Goal: Navigation & Orientation: Find specific page/section

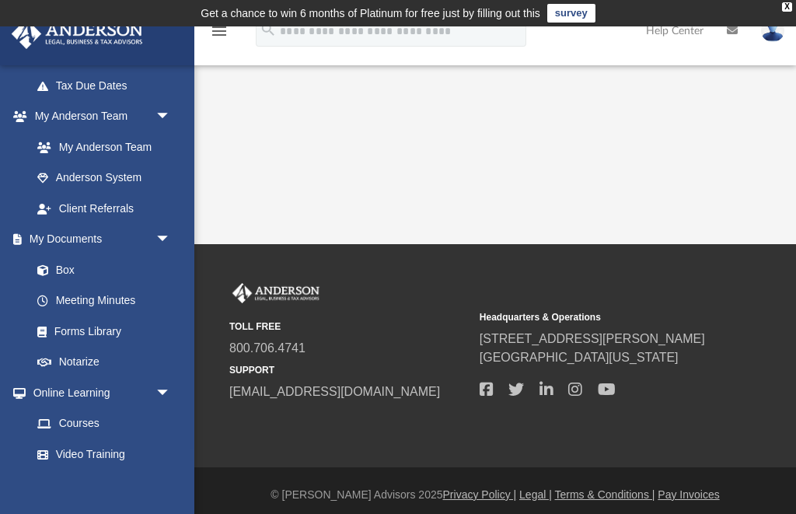
scroll to position [368, 0]
click at [76, 264] on link "Box" at bounding box center [108, 268] width 173 height 31
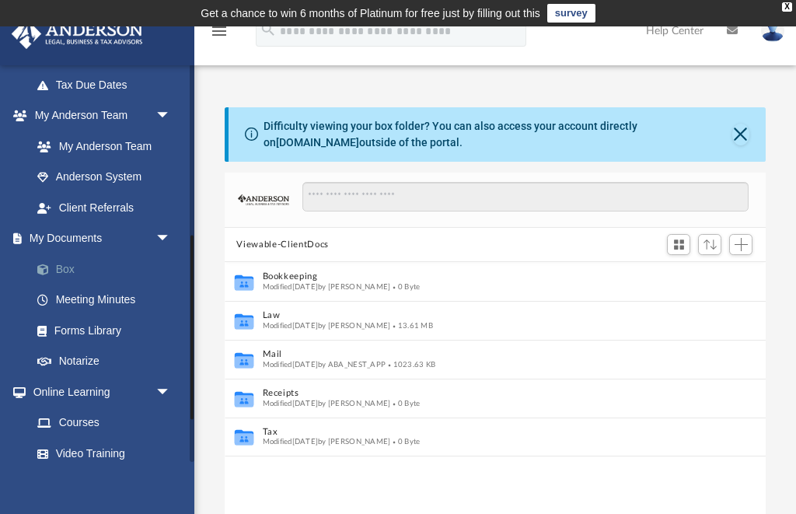
scroll to position [354, 541]
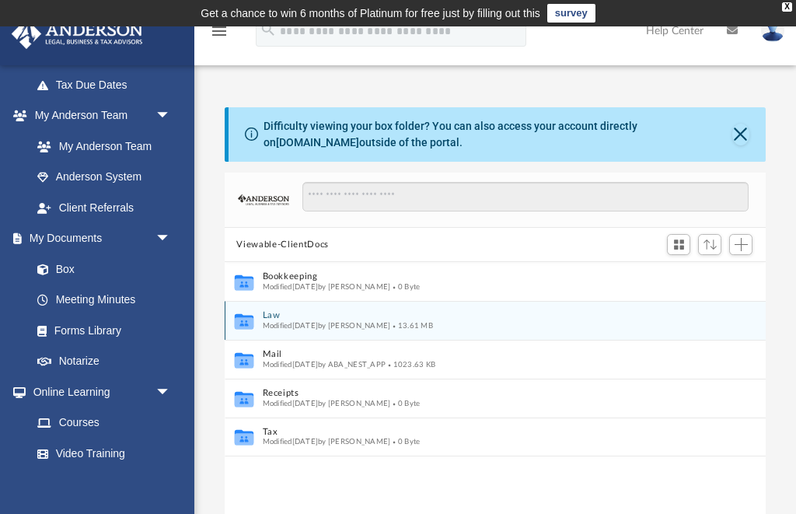
click at [319, 316] on button "Law" at bounding box center [484, 316] width 445 height 10
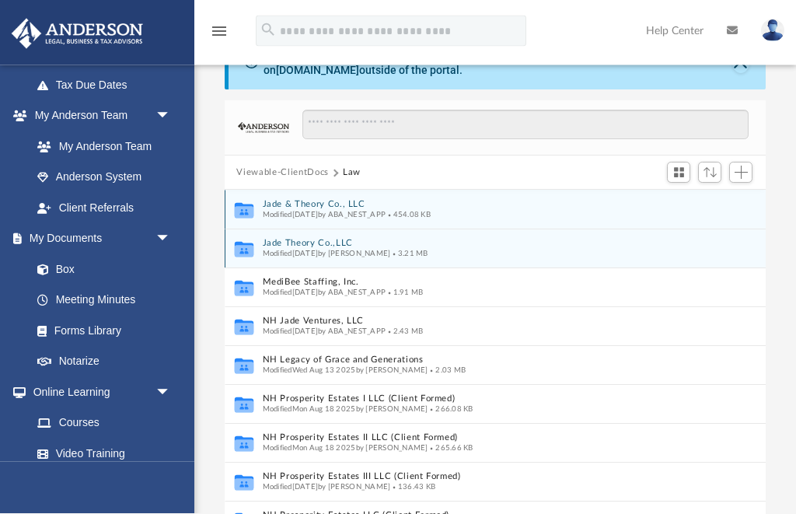
scroll to position [53, 0]
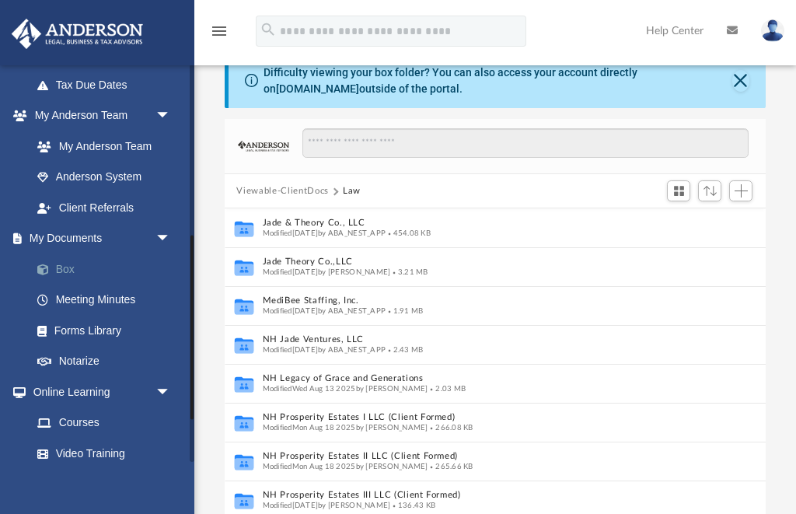
click at [89, 264] on link "Box" at bounding box center [108, 268] width 173 height 31
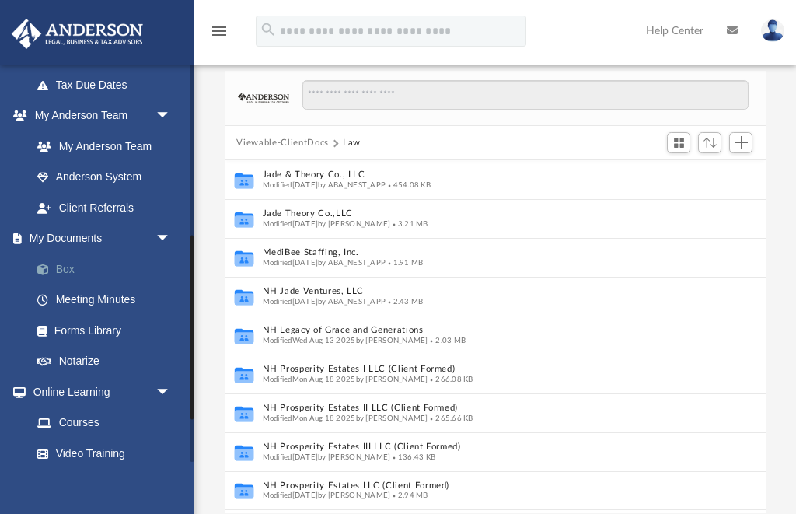
scroll to position [103, 0]
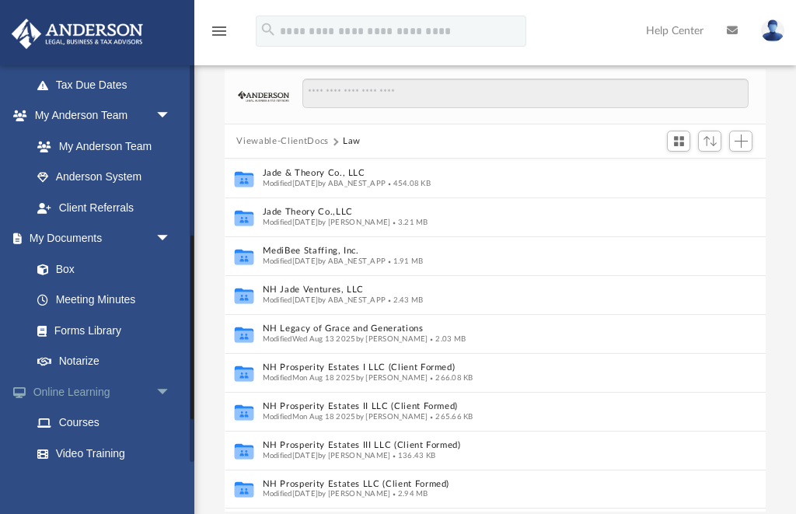
click at [166, 387] on span "arrow_drop_down" at bounding box center [170, 392] width 31 height 32
click at [170, 236] on span "arrow_drop_down" at bounding box center [170, 239] width 31 height 32
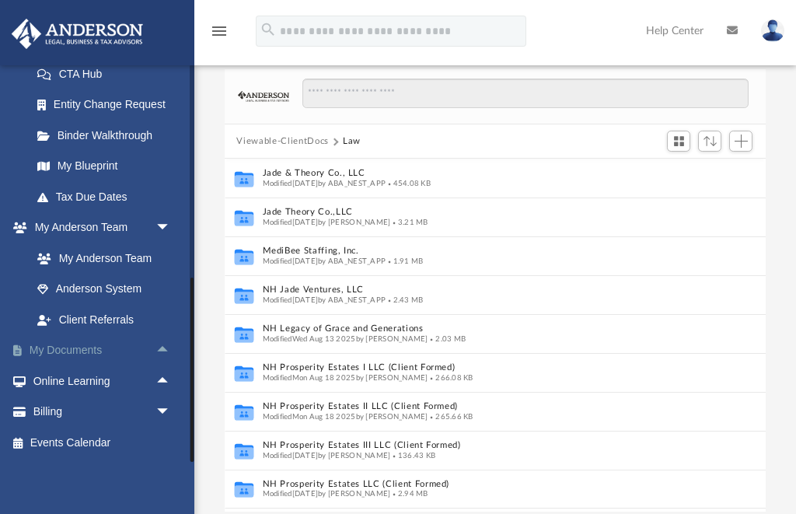
scroll to position [248, 0]
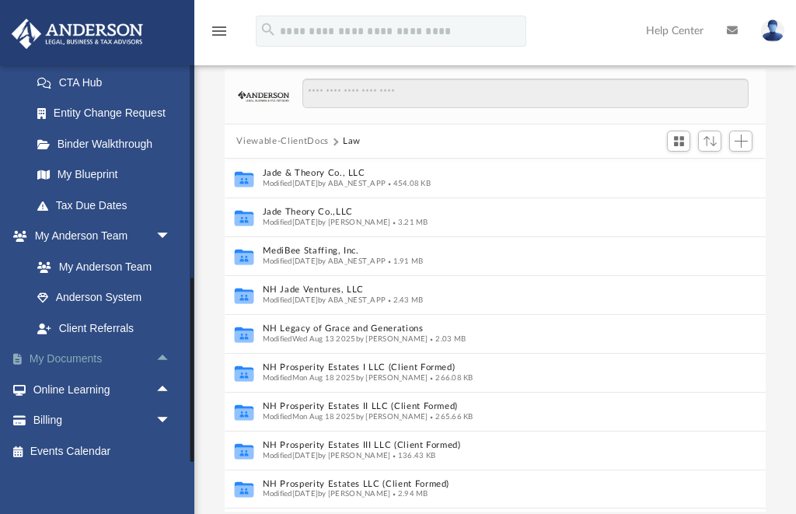
click at [161, 354] on span "arrow_drop_up" at bounding box center [170, 360] width 31 height 32
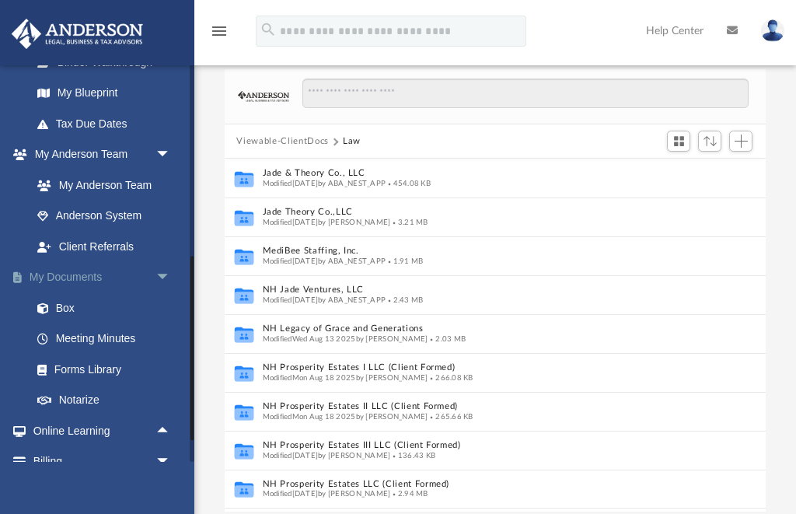
scroll to position [332, 0]
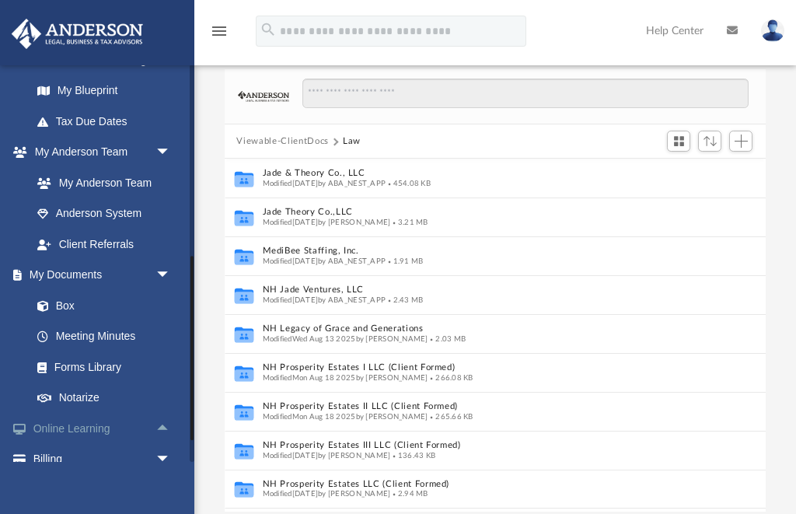
click at [166, 413] on span "arrow_drop_up" at bounding box center [170, 429] width 31 height 32
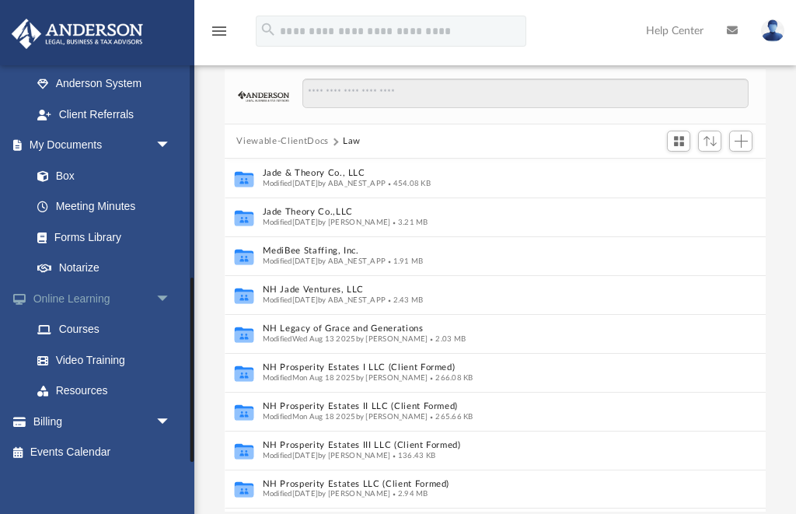
scroll to position [460, 0]
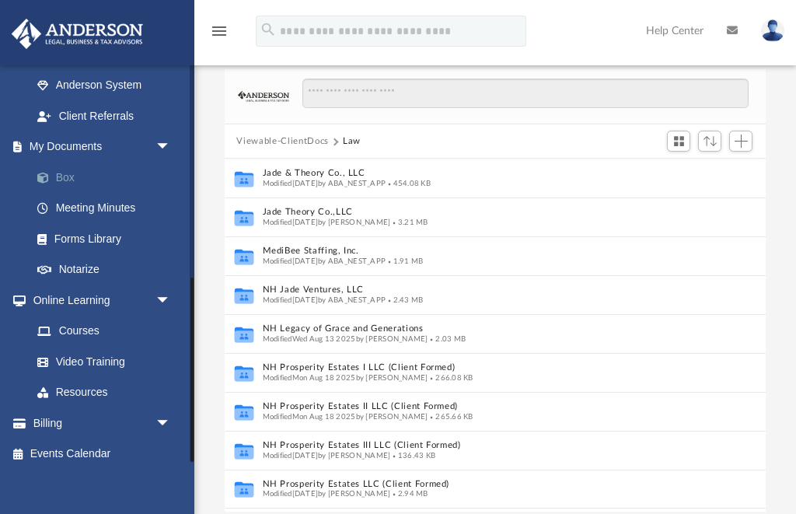
click at [77, 173] on link "Box" at bounding box center [108, 177] width 173 height 31
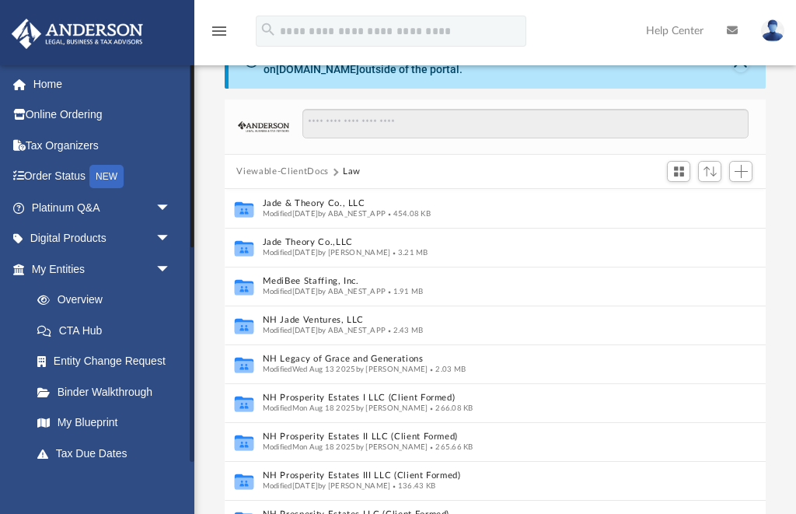
scroll to position [0, 0]
click at [73, 271] on link "My Entities arrow_drop_down" at bounding box center [102, 268] width 183 height 31
click at [132, 298] on link "Overview" at bounding box center [108, 300] width 173 height 31
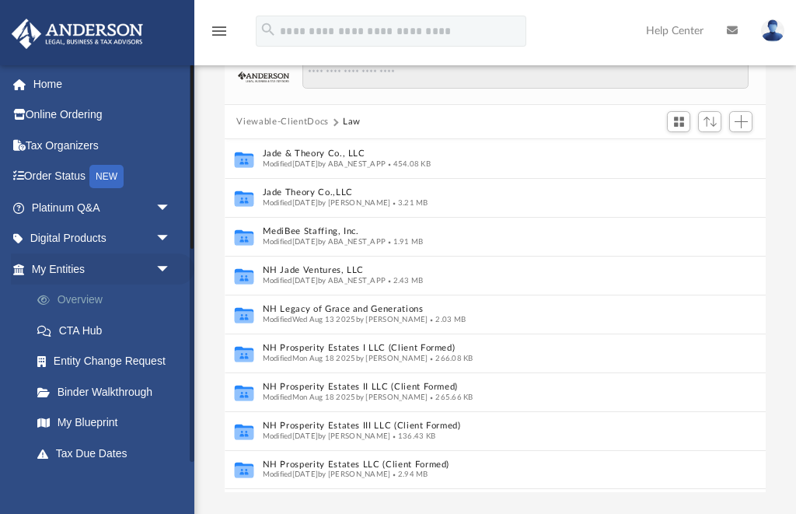
click at [103, 301] on link "Overview" at bounding box center [108, 300] width 173 height 31
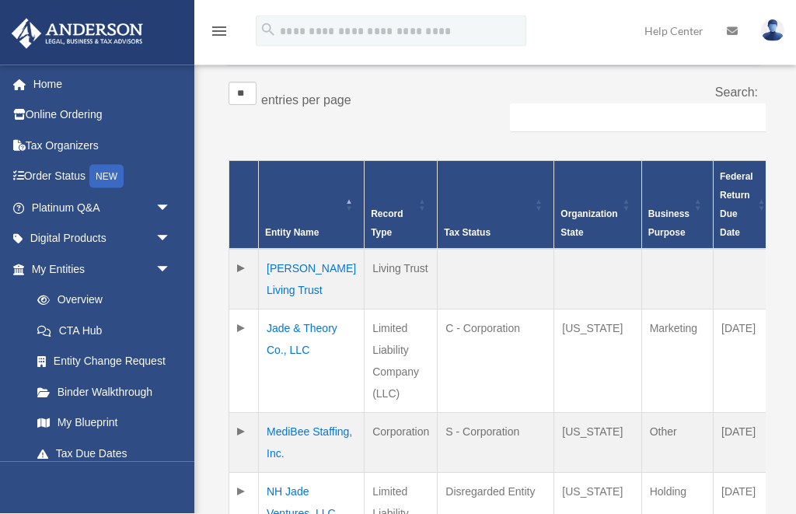
scroll to position [324, 0]
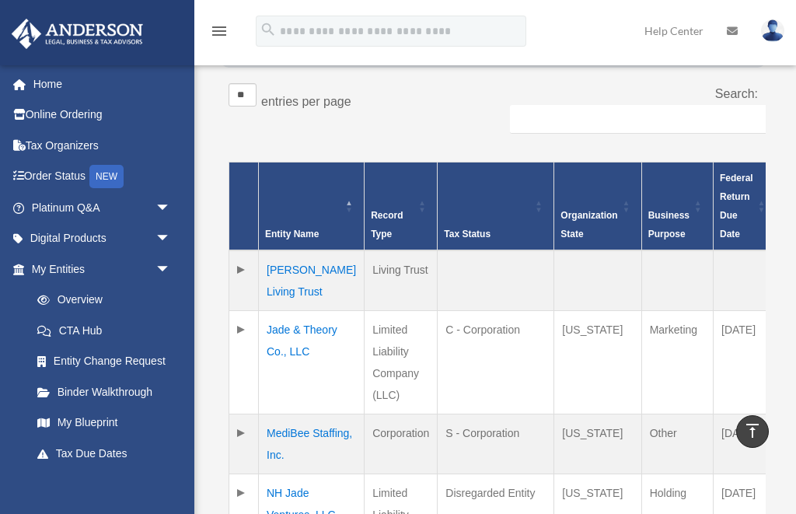
click at [299, 278] on td "Hoang-Nguyen Living Trust" at bounding box center [312, 280] width 106 height 61
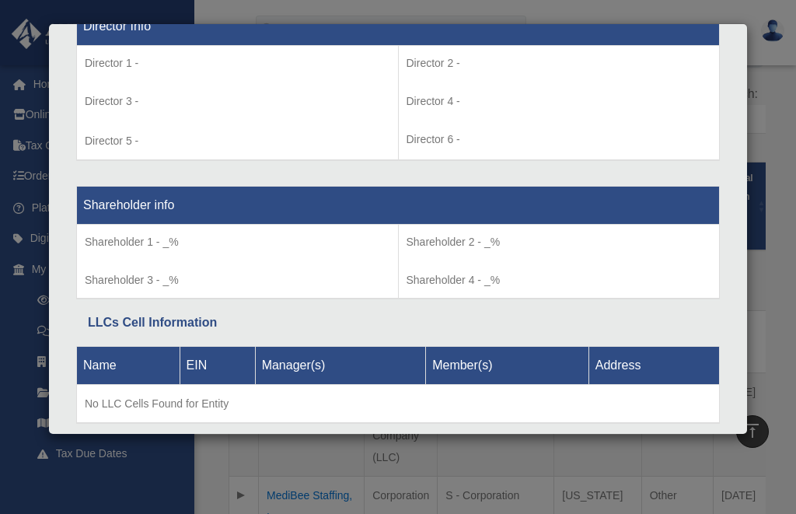
scroll to position [1169, 0]
click at [110, 491] on div "Details × Articles Sent Organizational Date" at bounding box center [398, 257] width 796 height 514
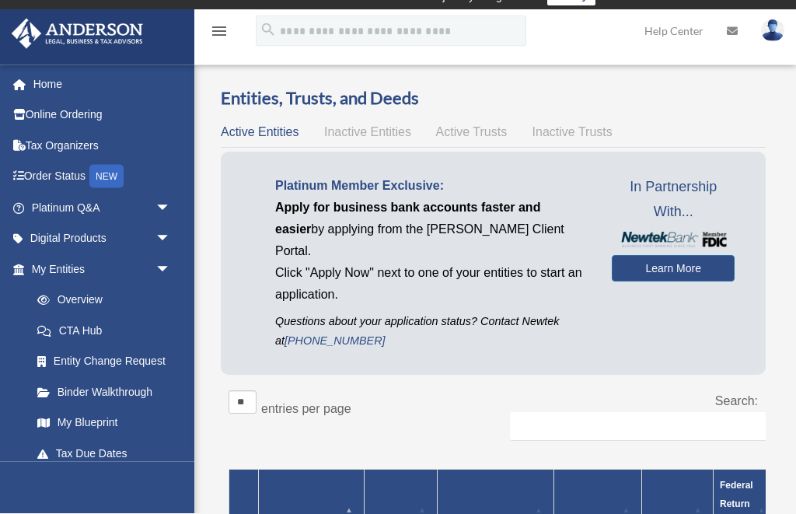
scroll to position [17, 0]
